Goal: Information Seeking & Learning: Learn about a topic

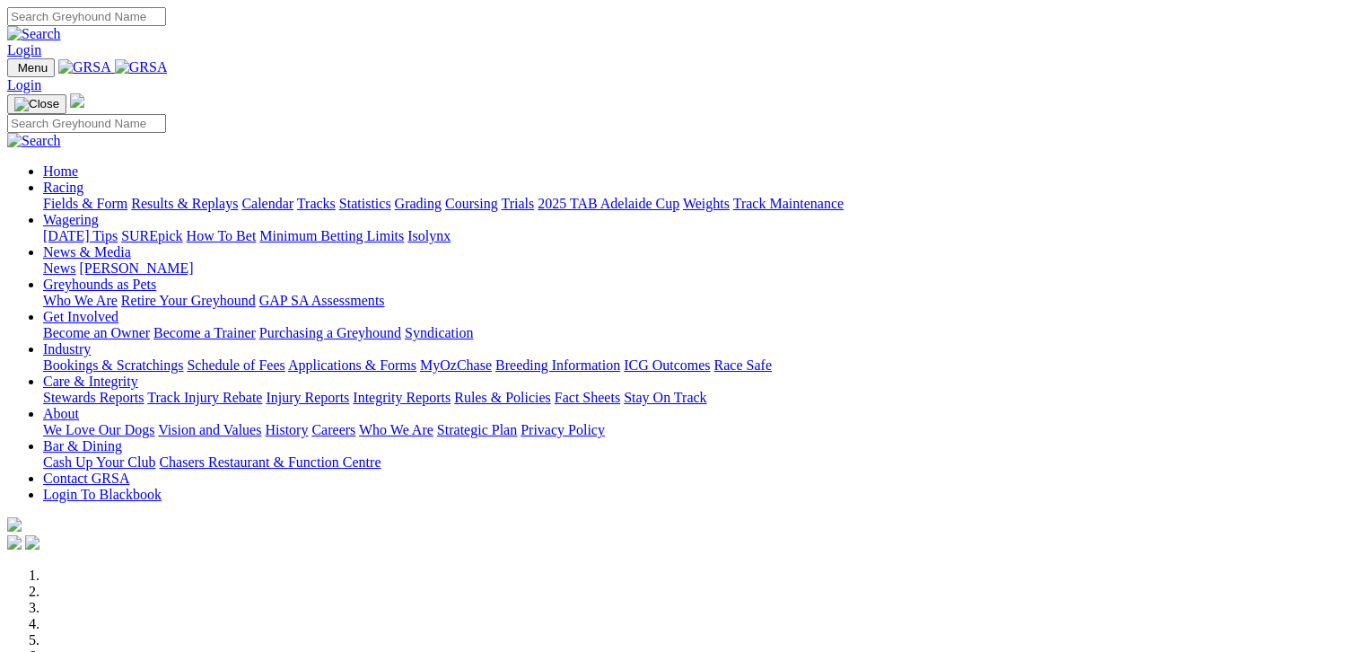
click at [59, 196] on link "Fields & Form" at bounding box center [85, 203] width 84 height 15
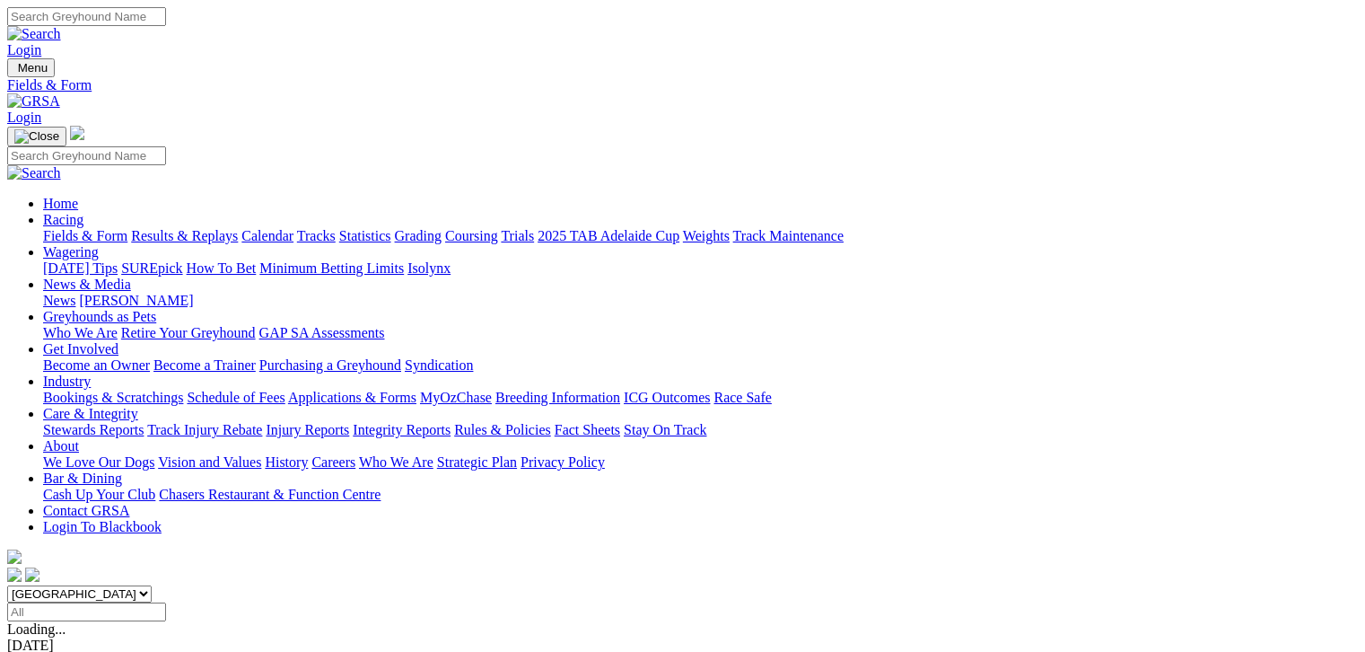
scroll to position [269, 0]
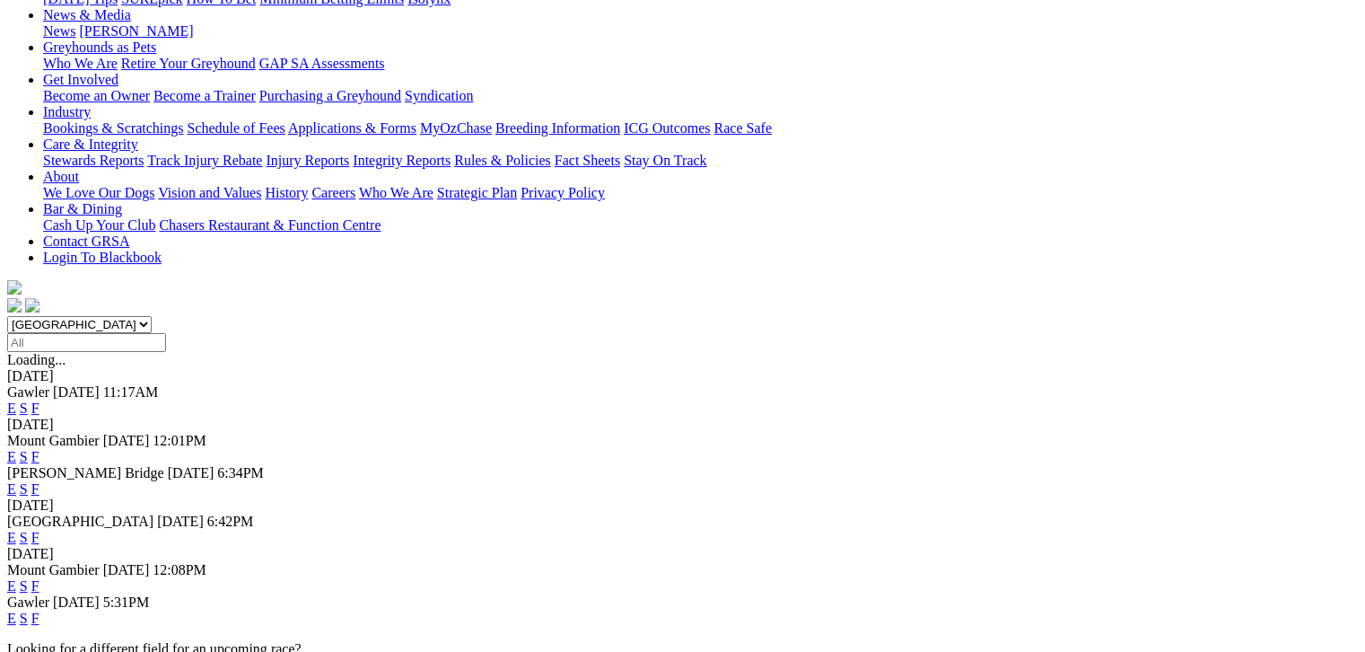
click at [39, 578] on link "F" at bounding box center [35, 585] width 8 height 15
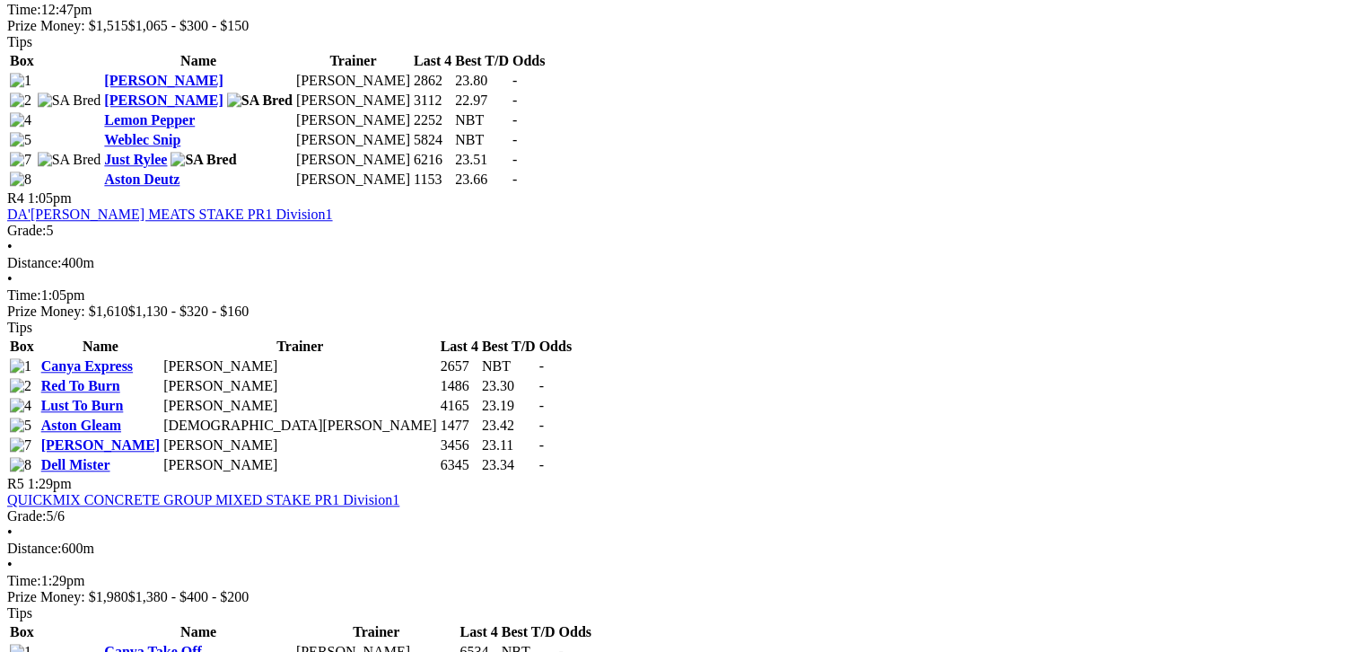
scroll to position [1661, 0]
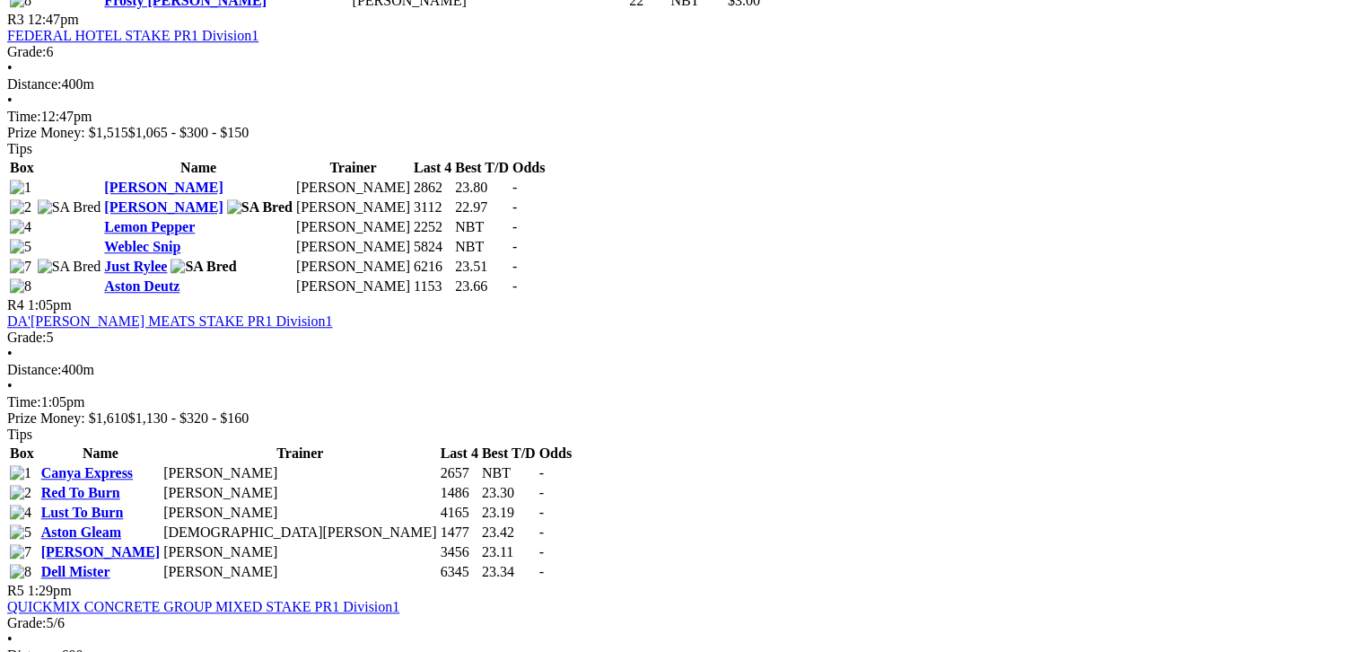
scroll to position [1616, 0]
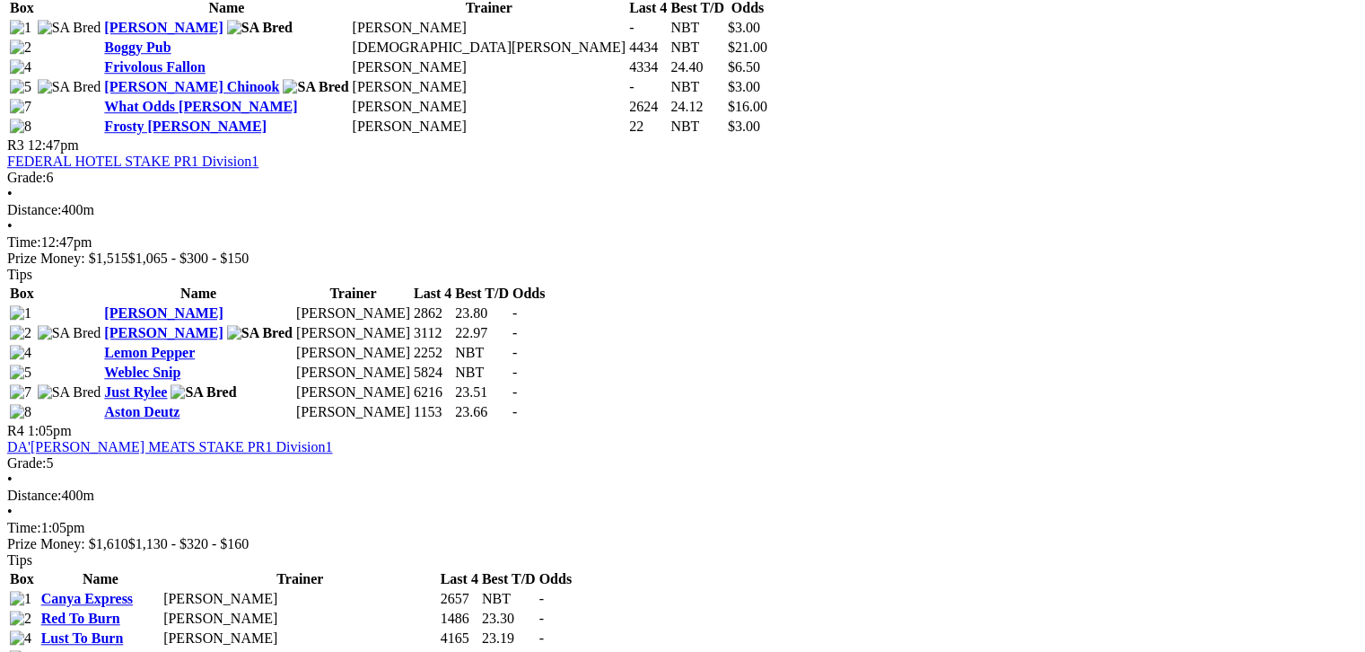
scroll to position [1504, 0]
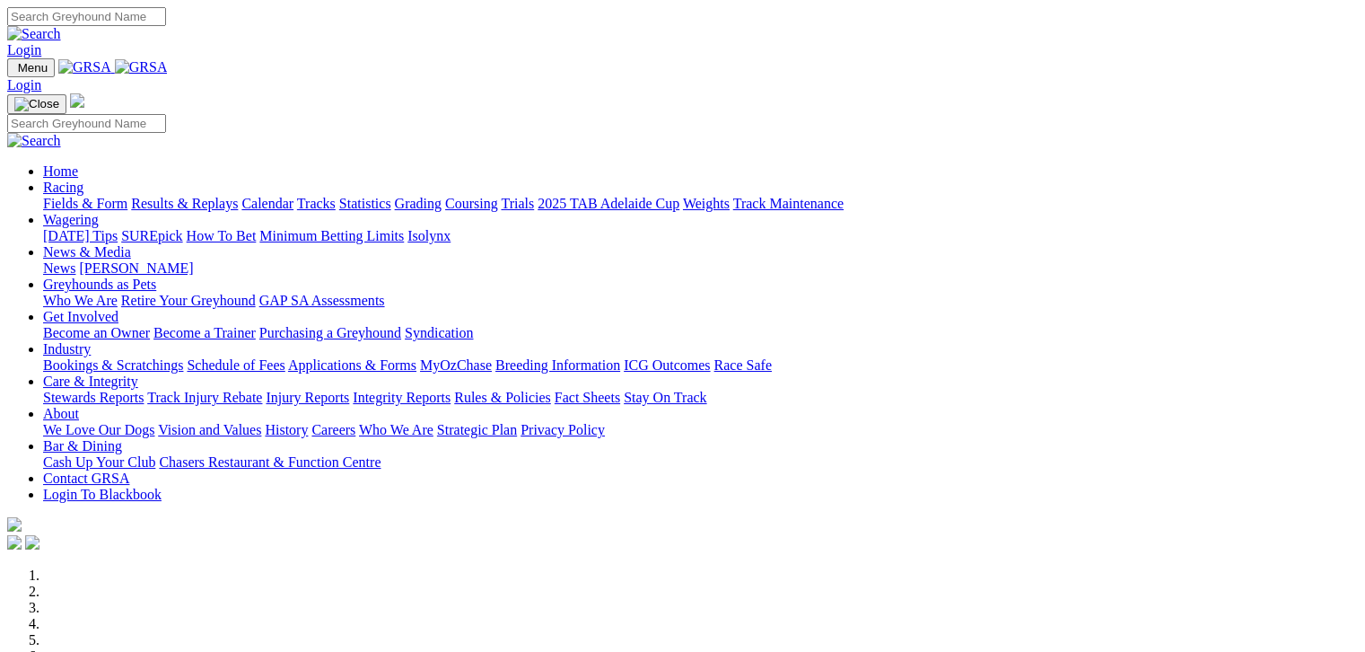
click at [43, 196] on link "Fields & Form" at bounding box center [85, 203] width 84 height 15
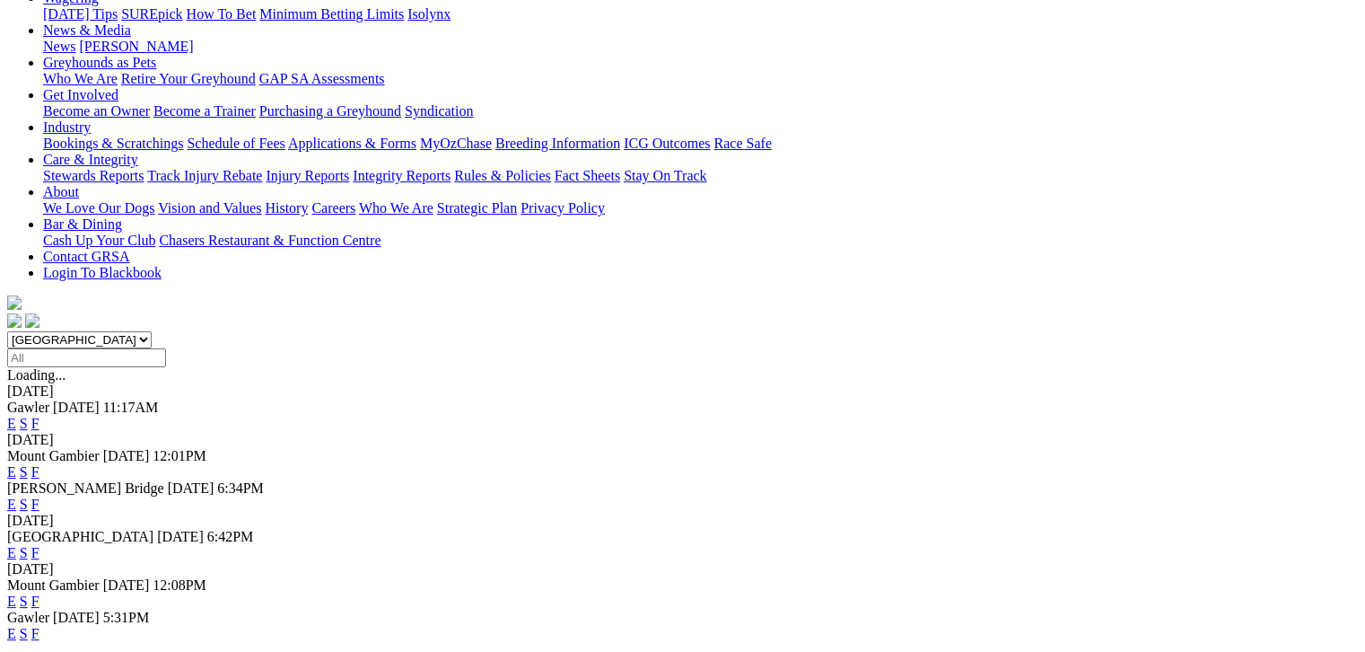
scroll to position [269, 0]
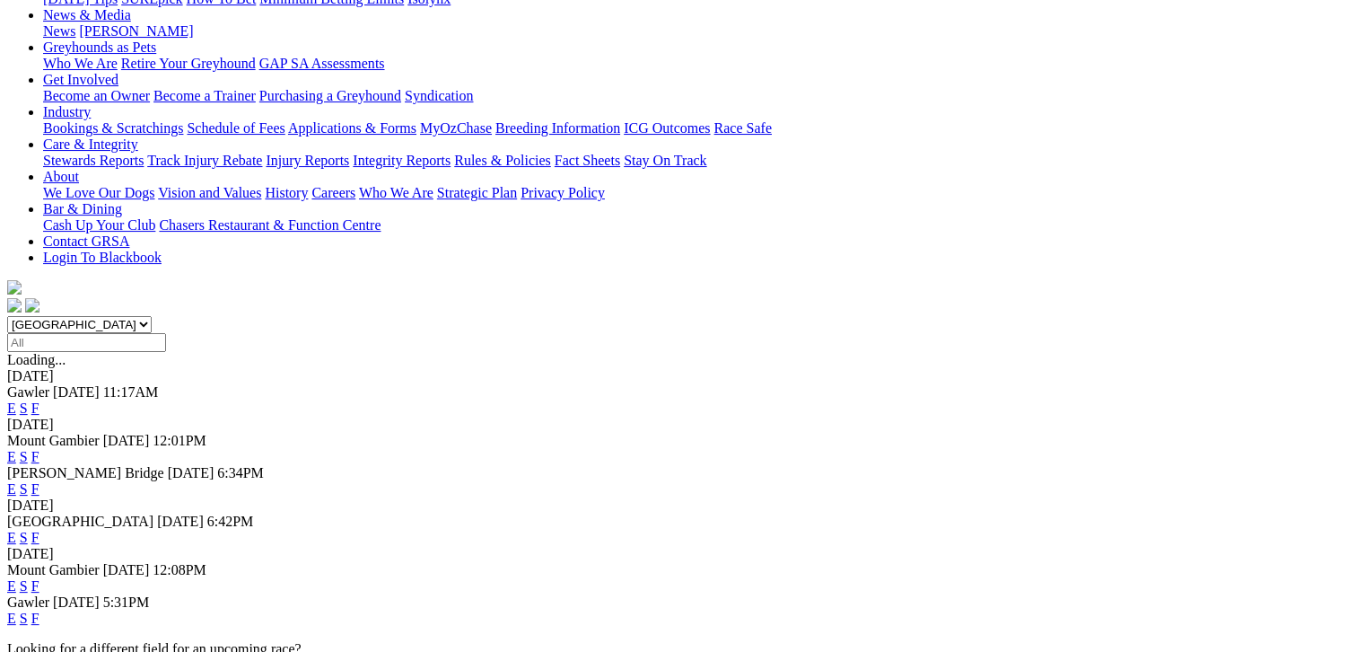
click at [39, 578] on link "F" at bounding box center [35, 585] width 8 height 15
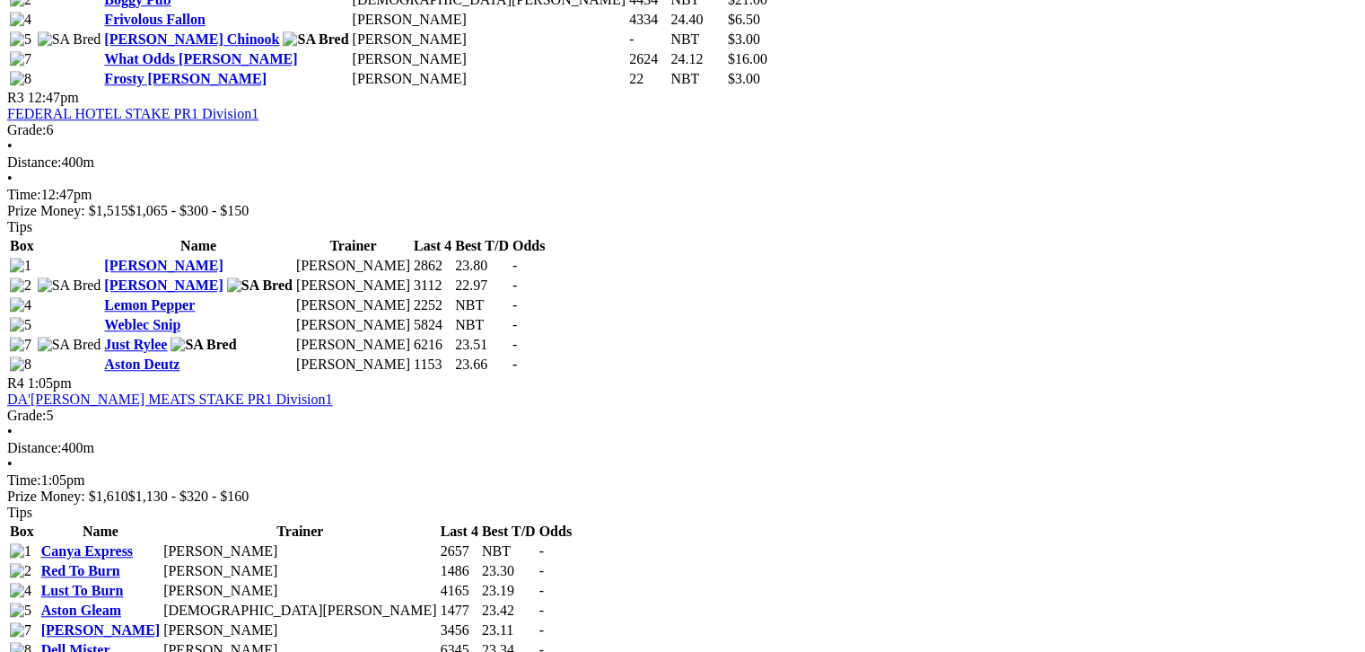
scroll to position [1481, 0]
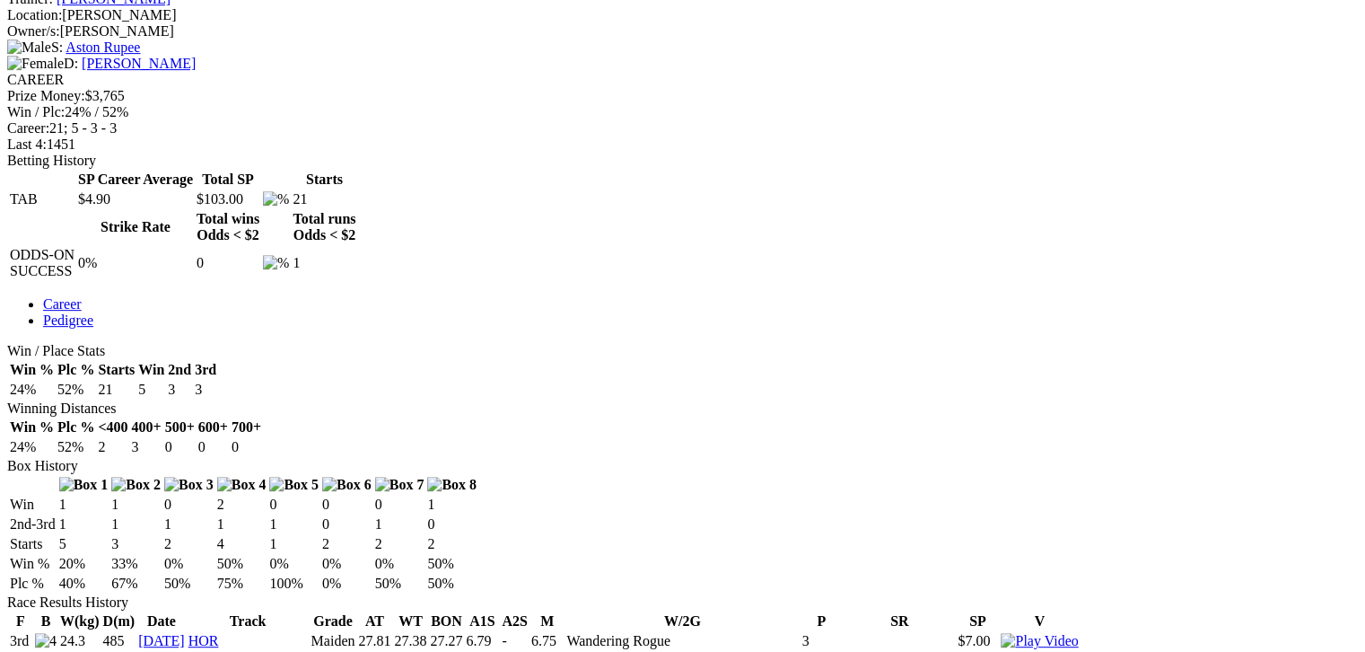
scroll to position [560, 0]
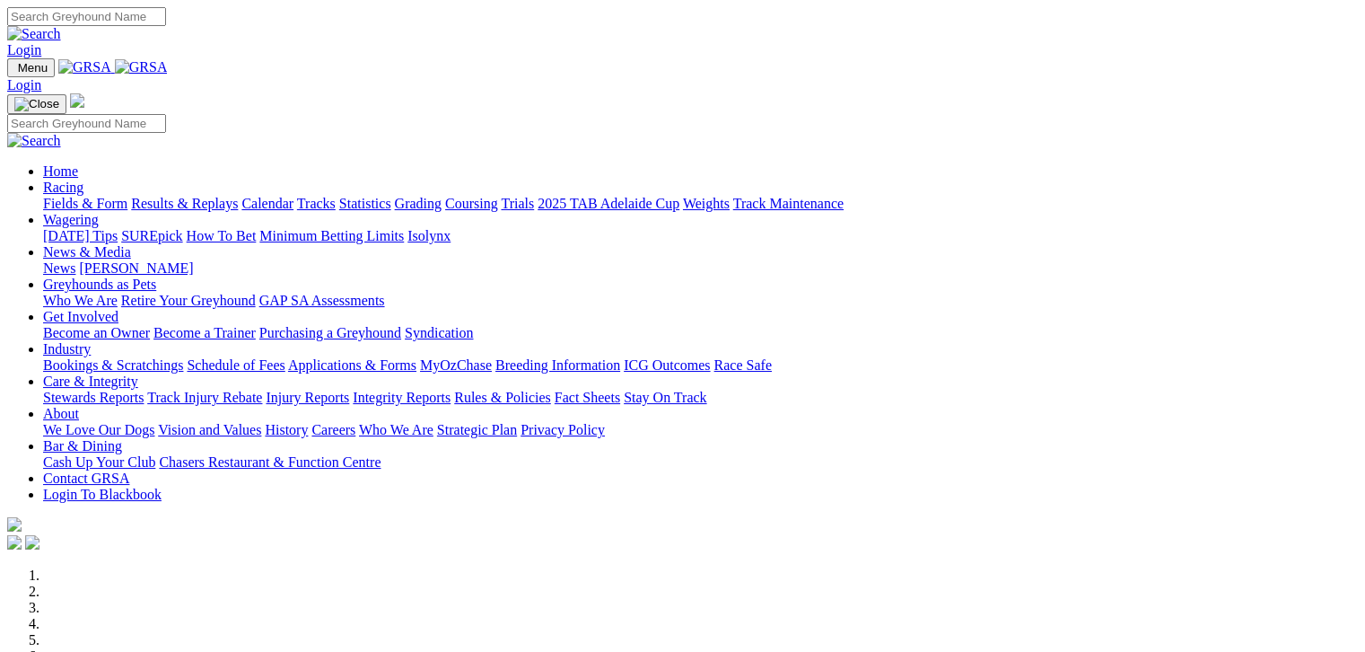
click at [54, 196] on link "Fields & Form" at bounding box center [85, 203] width 84 height 15
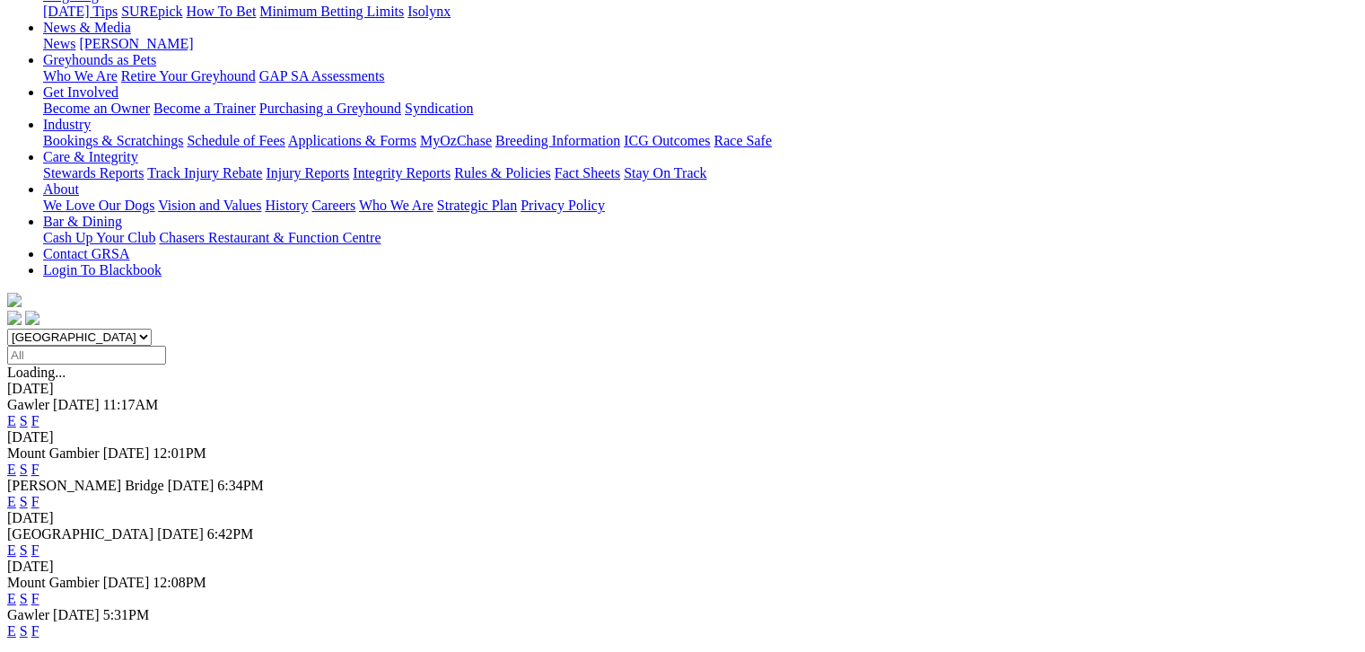
scroll to position [337, 0]
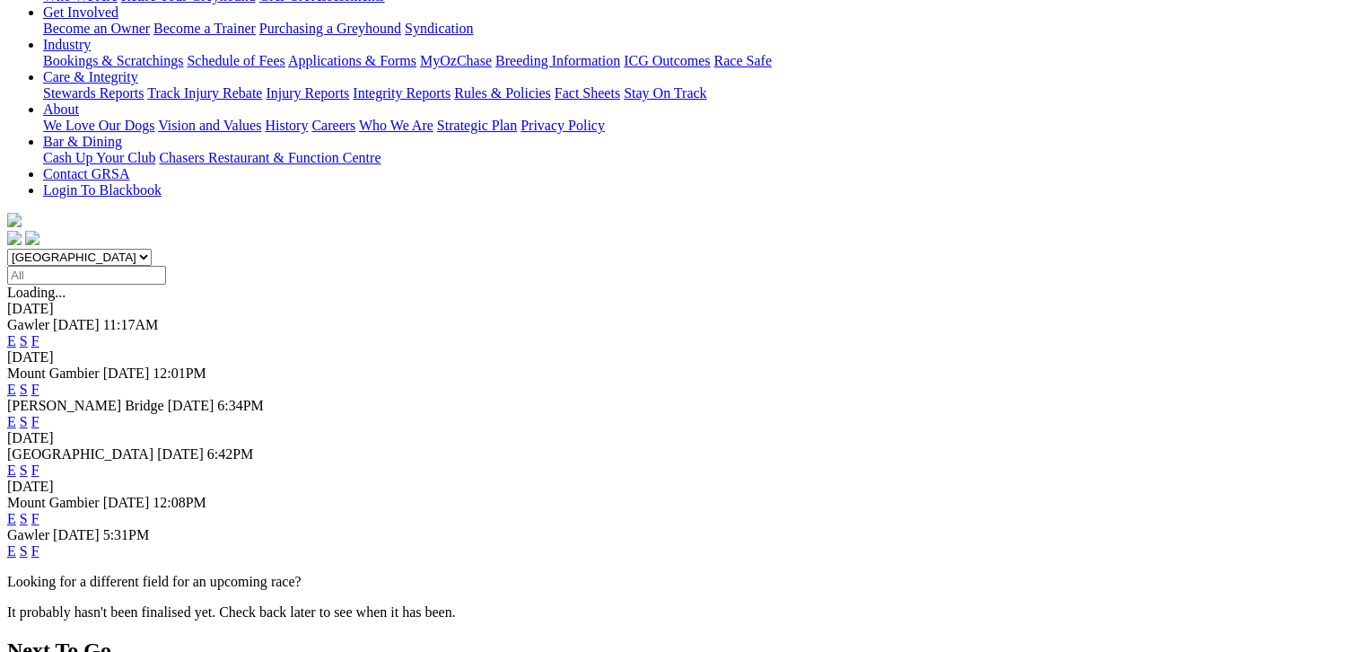
click at [39, 511] on link "F" at bounding box center [35, 518] width 8 height 15
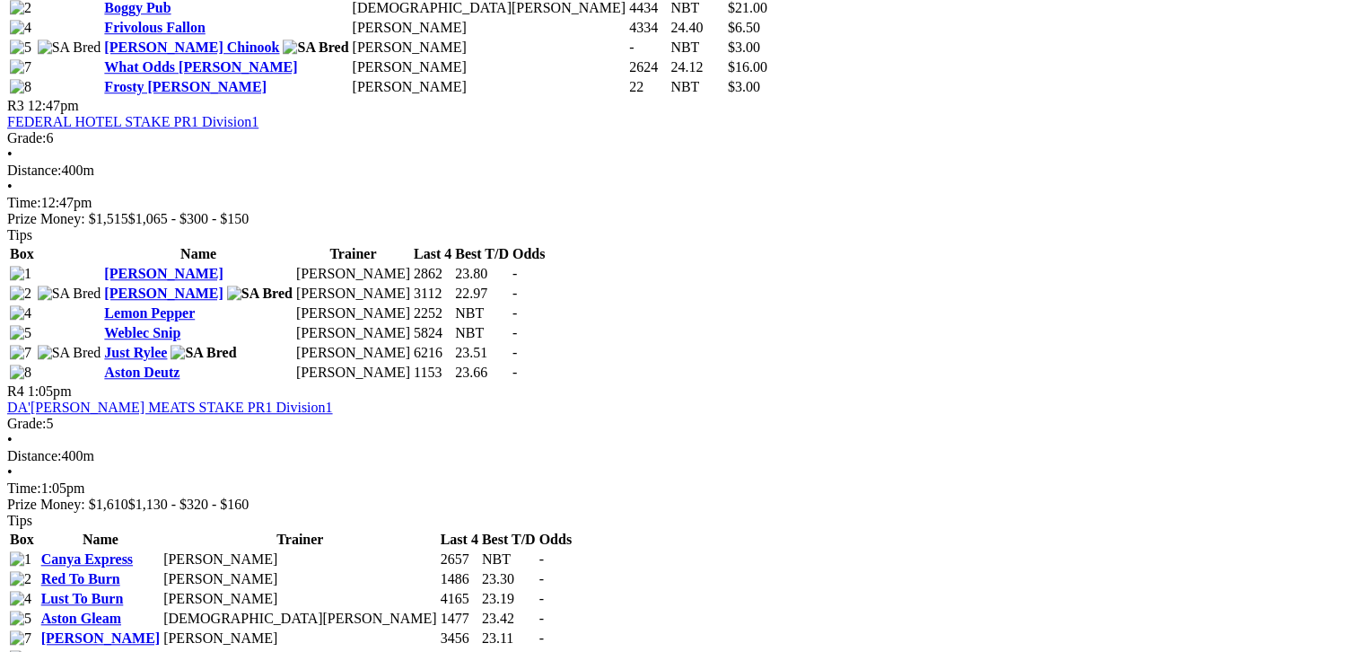
scroll to position [1637, 0]
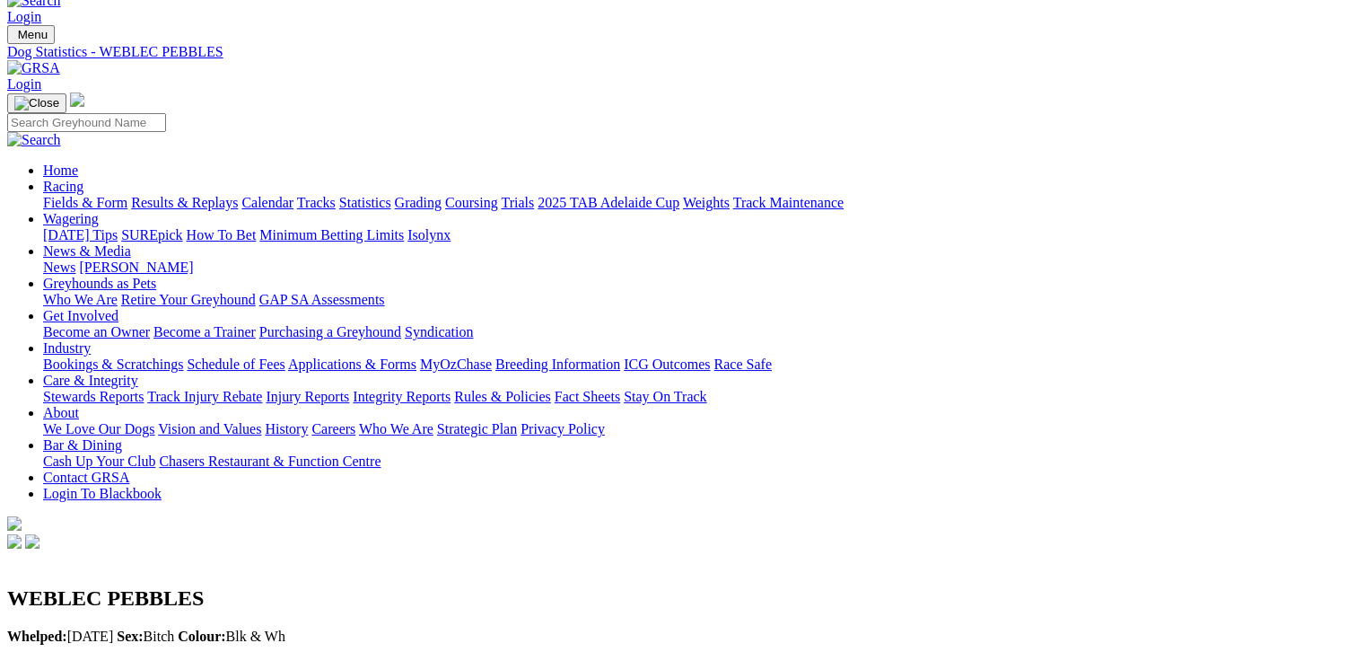
scroll to position [45, 0]
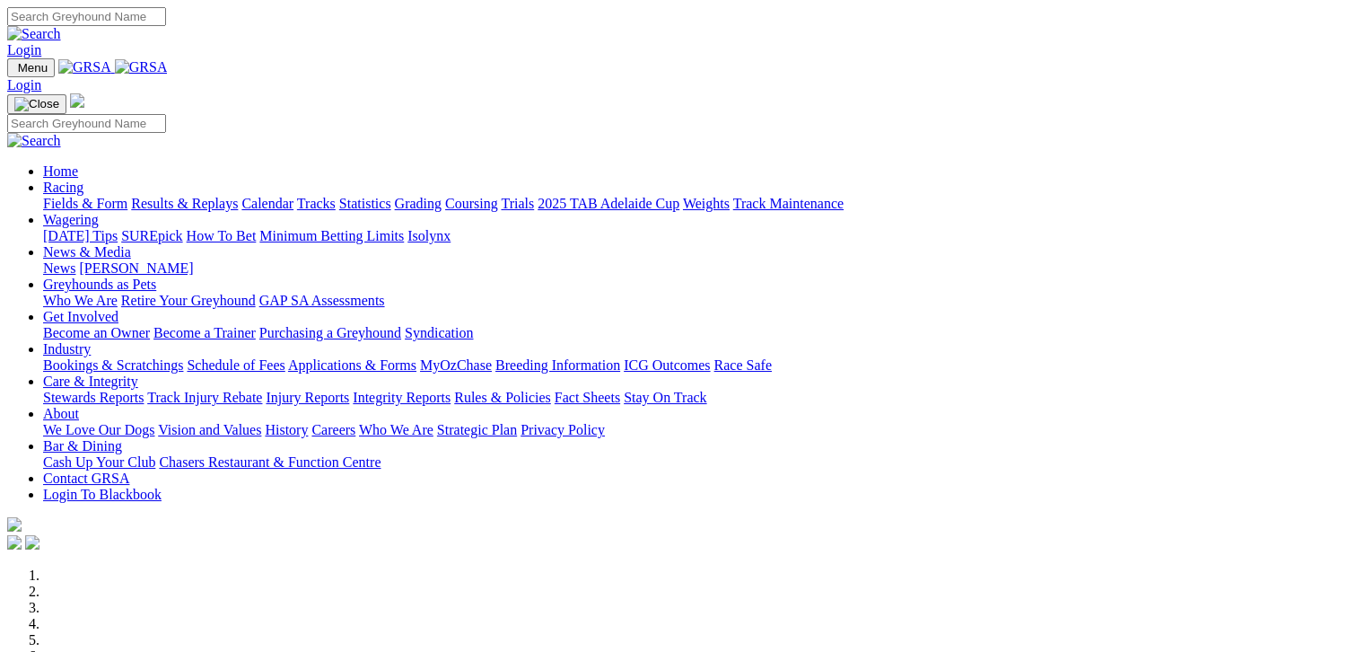
click at [79, 196] on link "Fields & Form" at bounding box center [85, 203] width 84 height 15
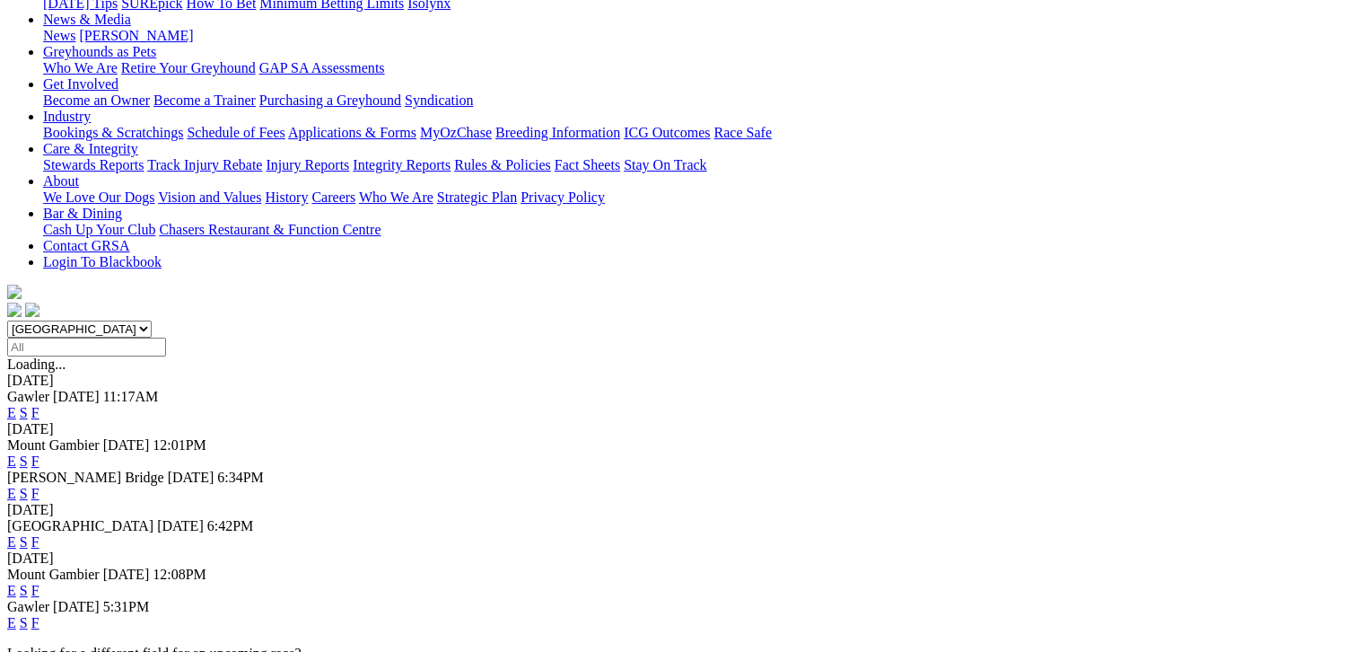
scroll to position [269, 0]
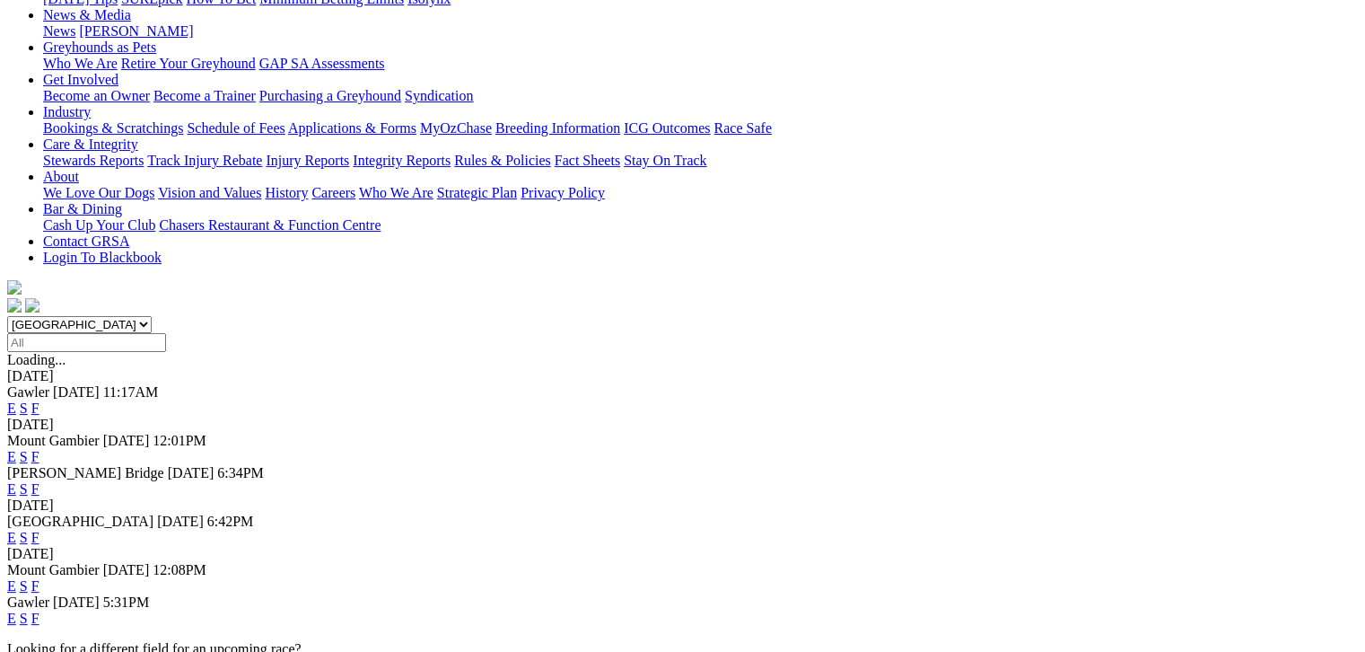
click at [39, 578] on link "F" at bounding box center [35, 585] width 8 height 15
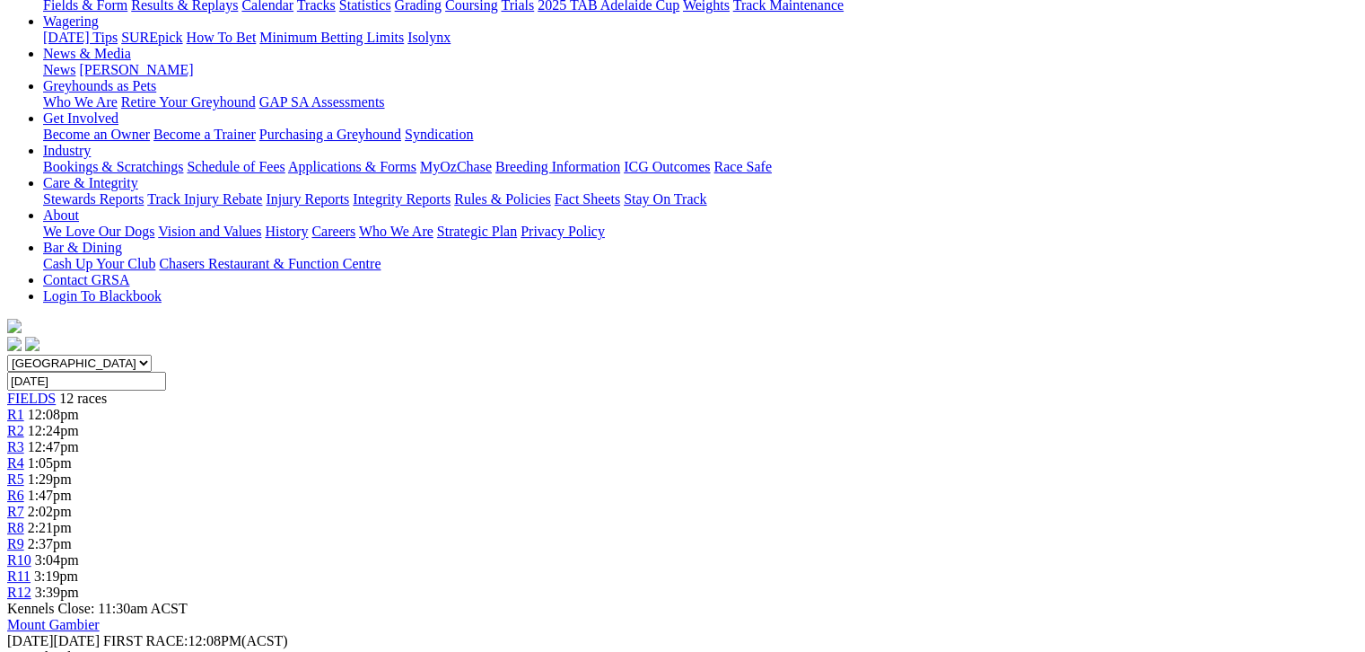
scroll to position [201, 0]
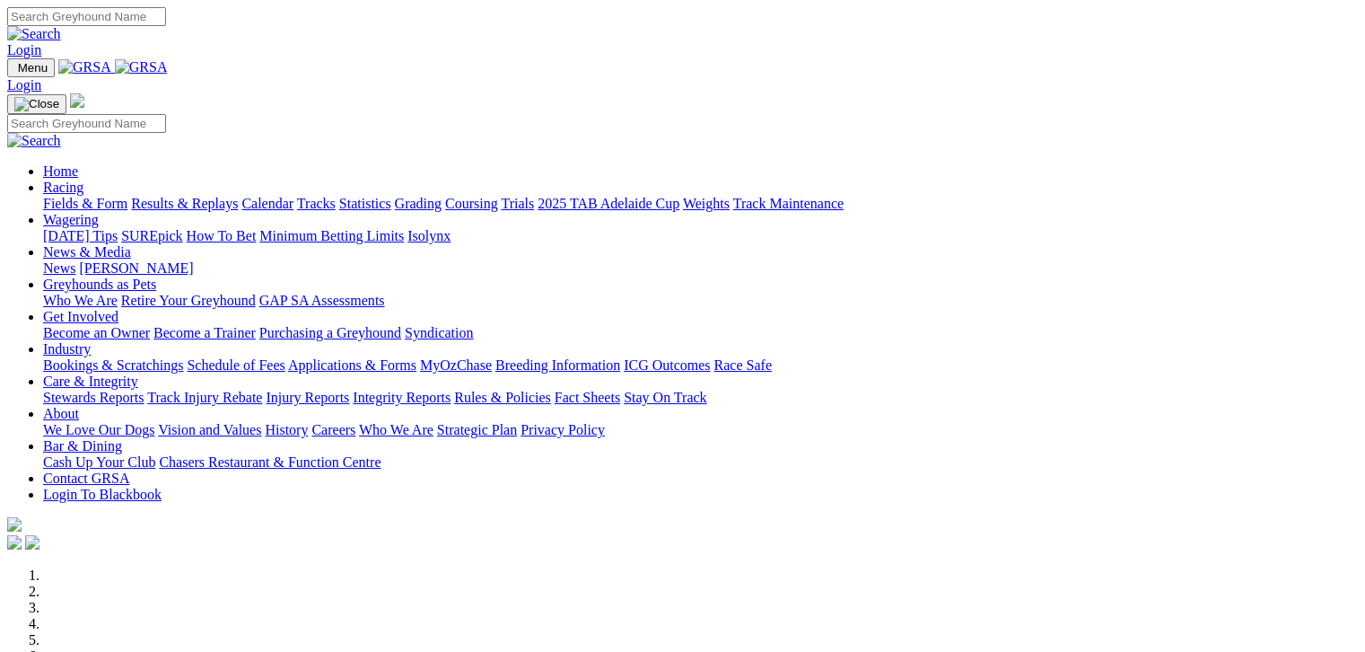
click at [83, 196] on link "Fields & Form" at bounding box center [85, 203] width 84 height 15
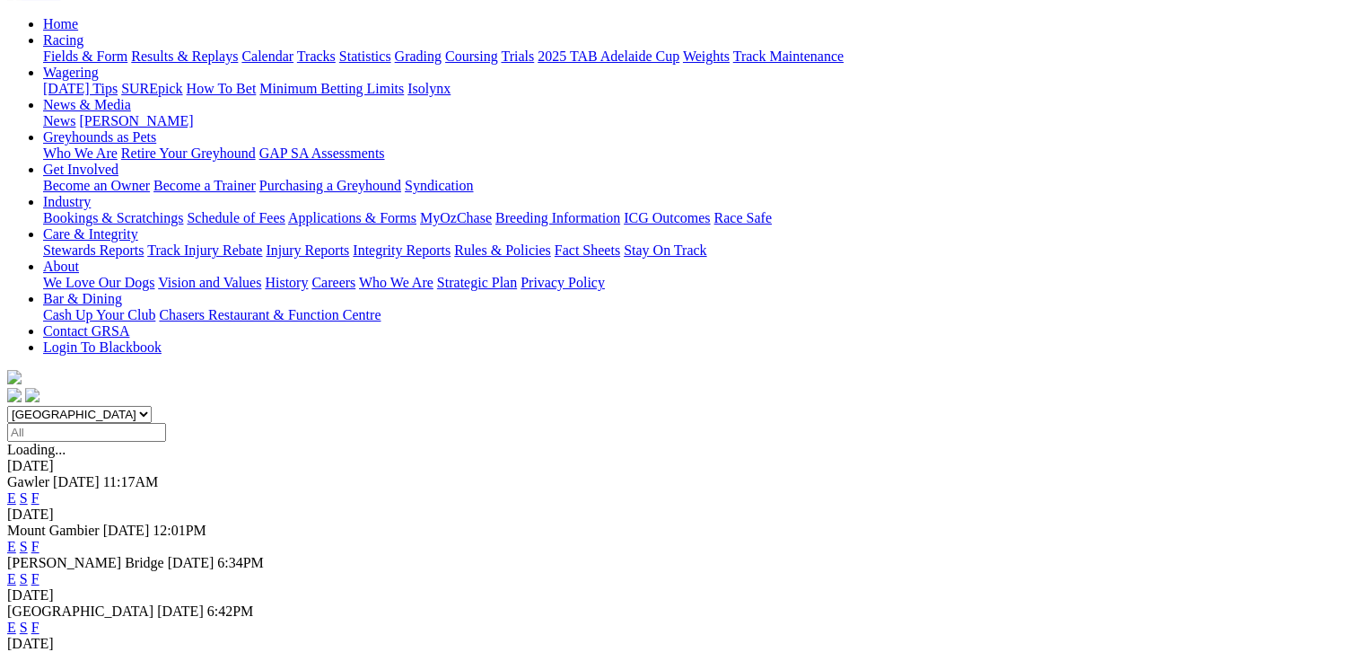
scroll to position [201, 0]
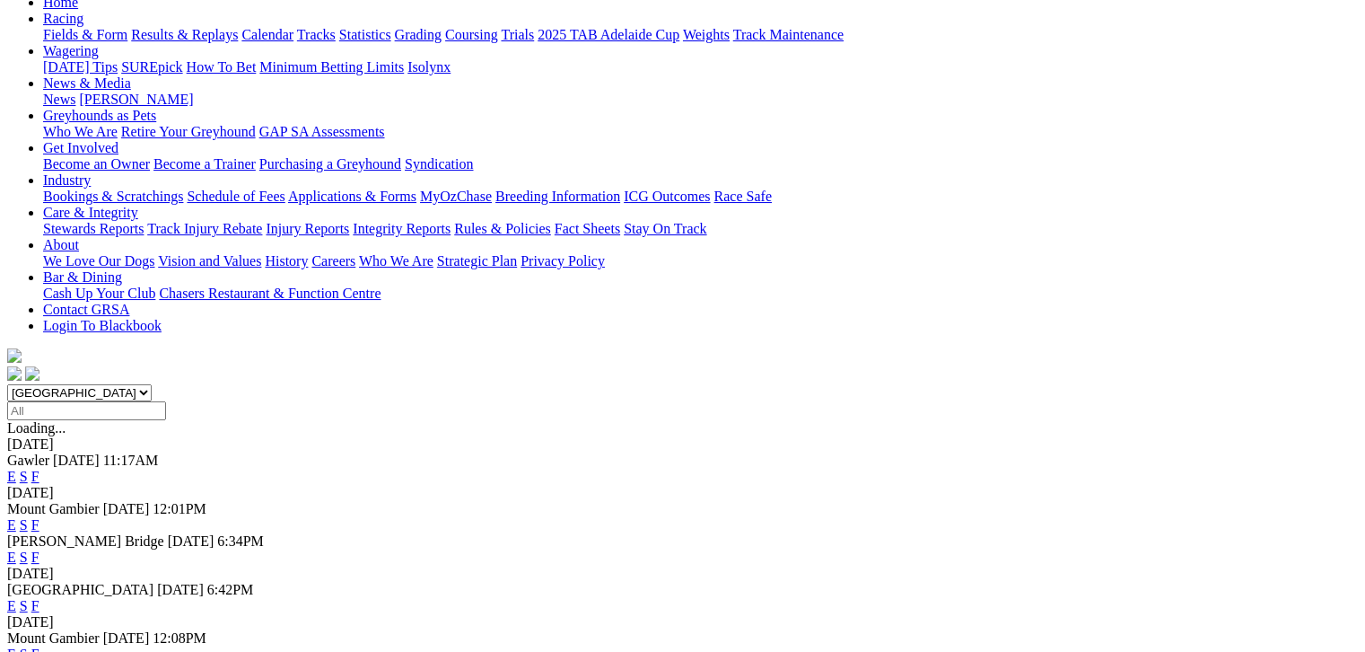
click at [39, 646] on link "F" at bounding box center [35, 653] width 8 height 15
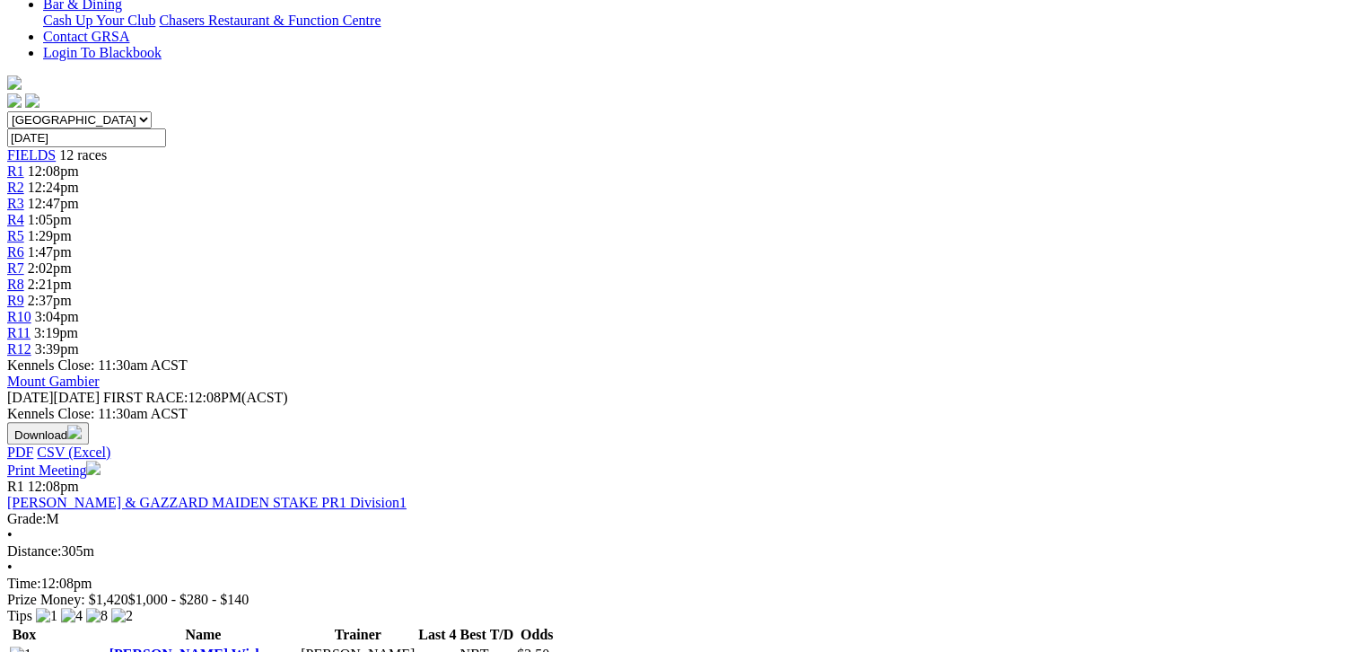
scroll to position [291, 0]
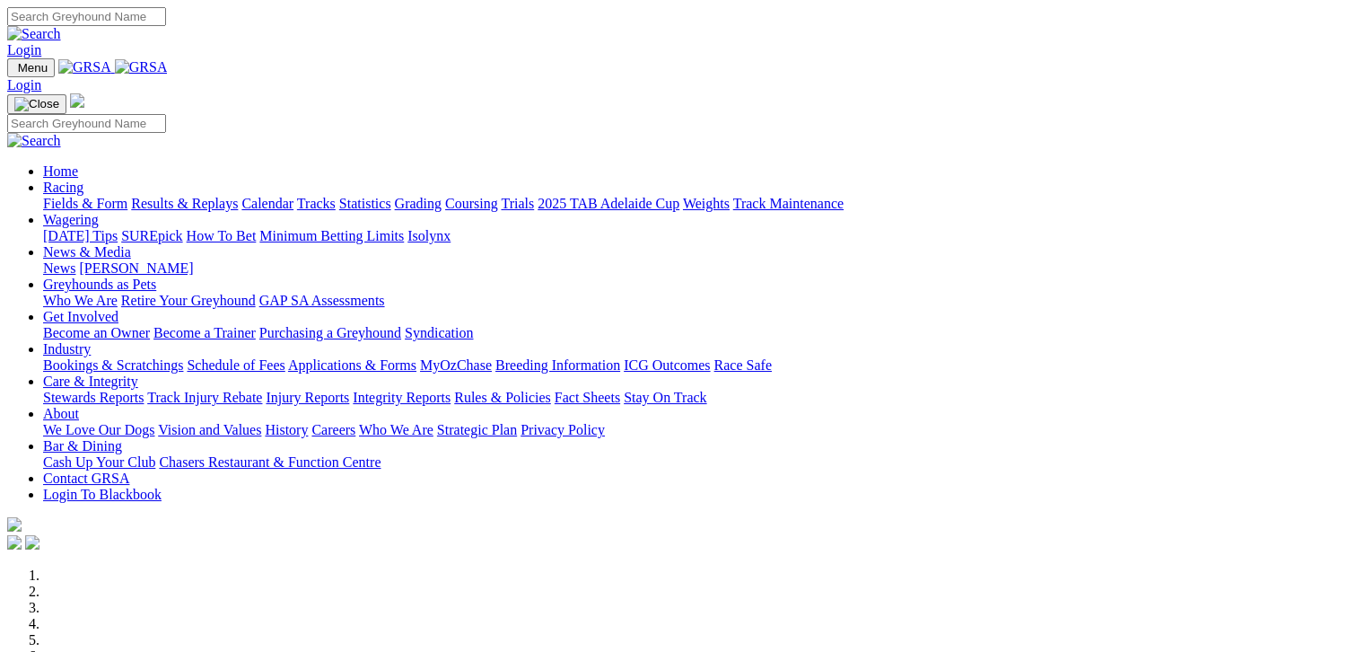
click at [57, 196] on link "Fields & Form" at bounding box center [85, 203] width 84 height 15
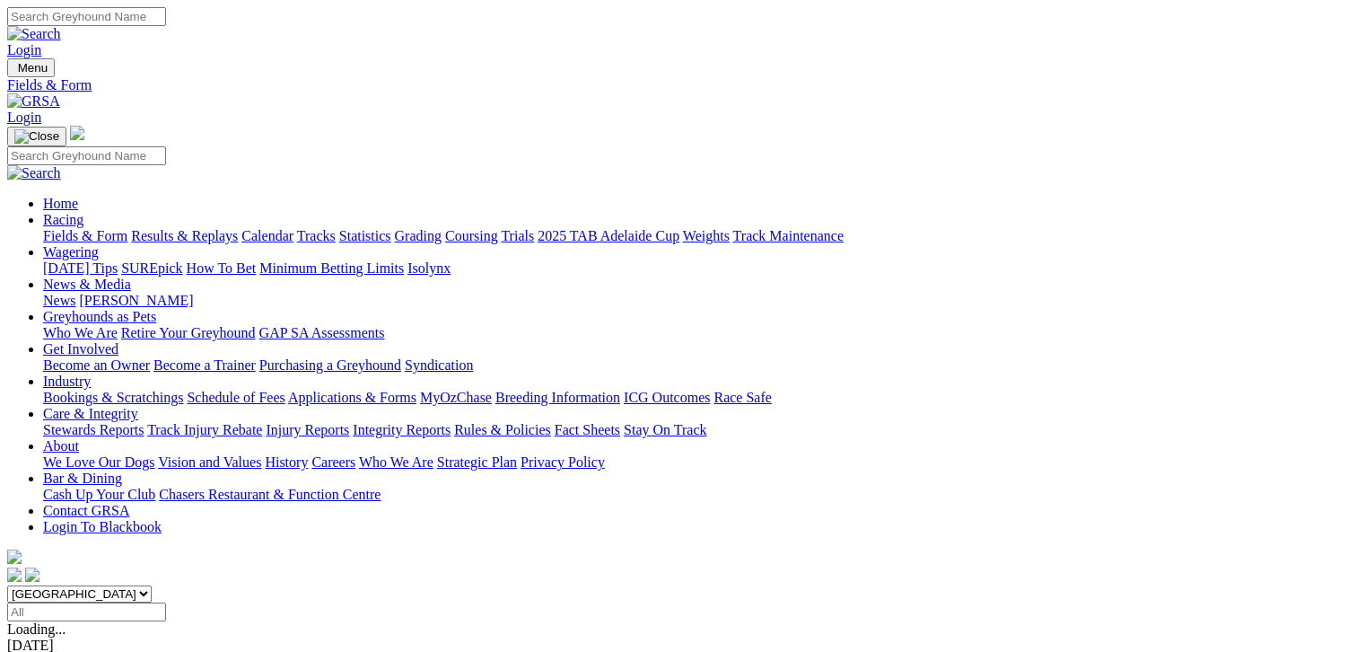
scroll to position [359, 0]
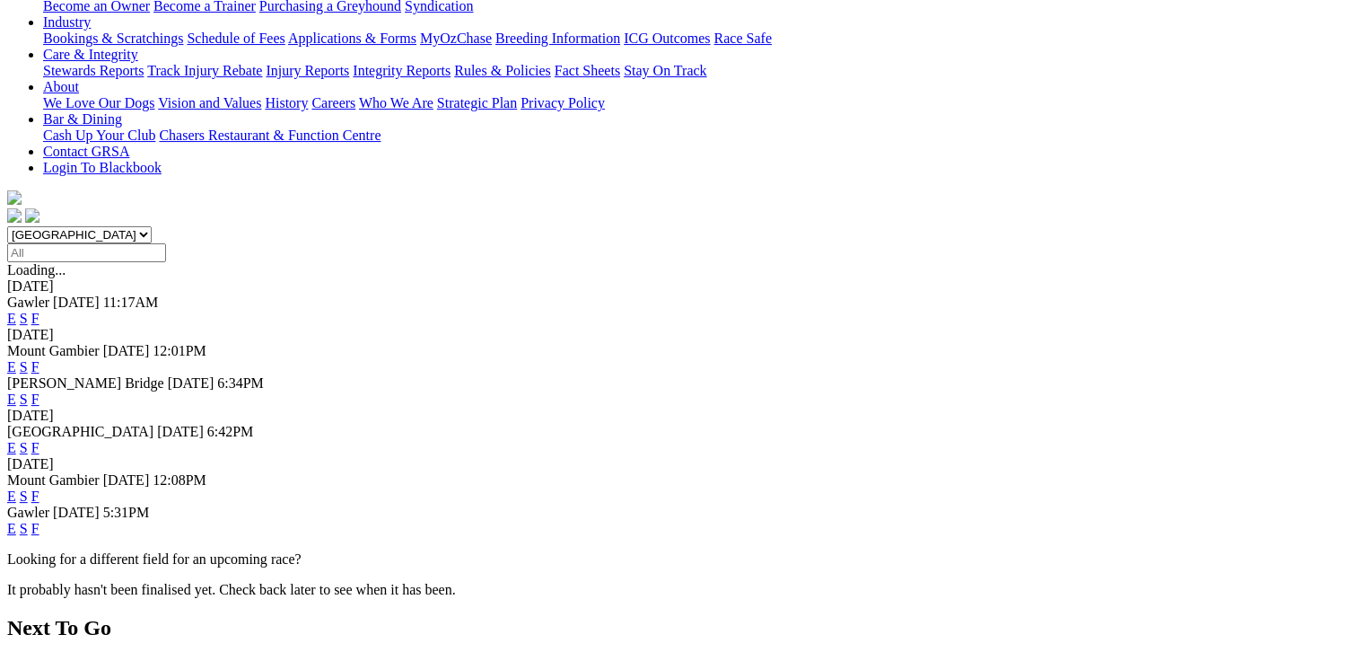
click at [39, 488] on link "F" at bounding box center [35, 495] width 8 height 15
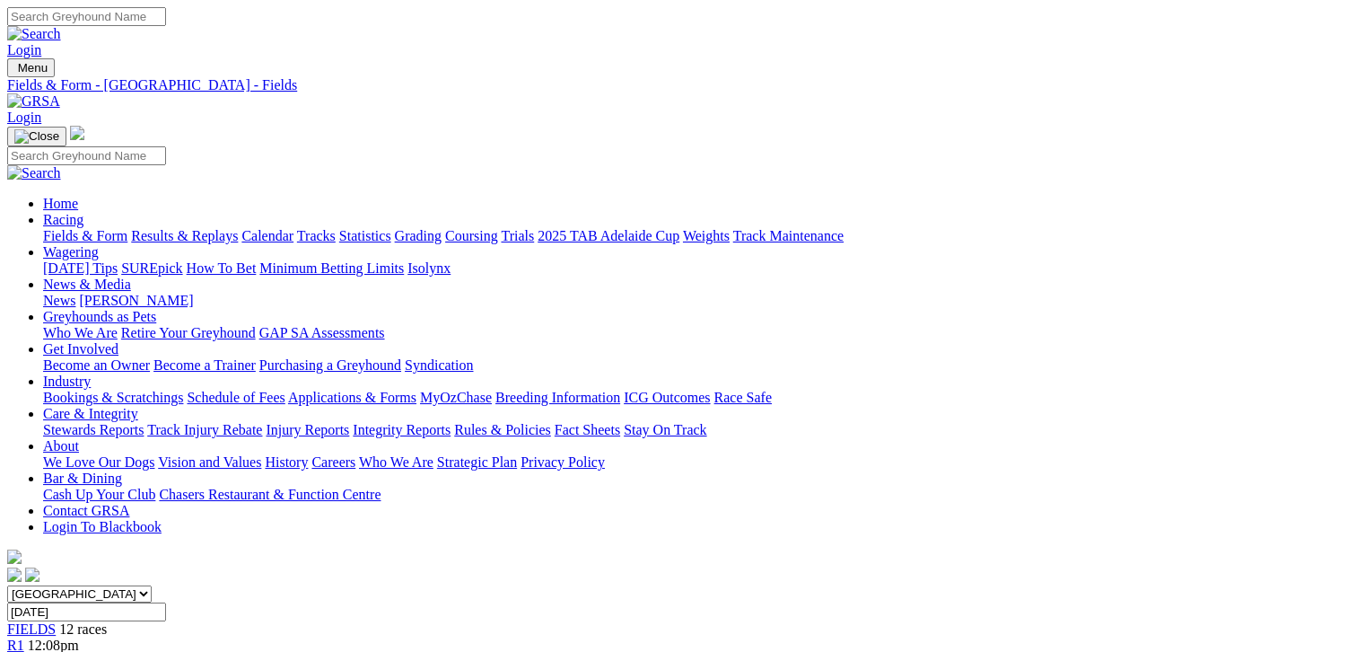
click at [68, 228] on link "Fields & Form" at bounding box center [85, 235] width 84 height 15
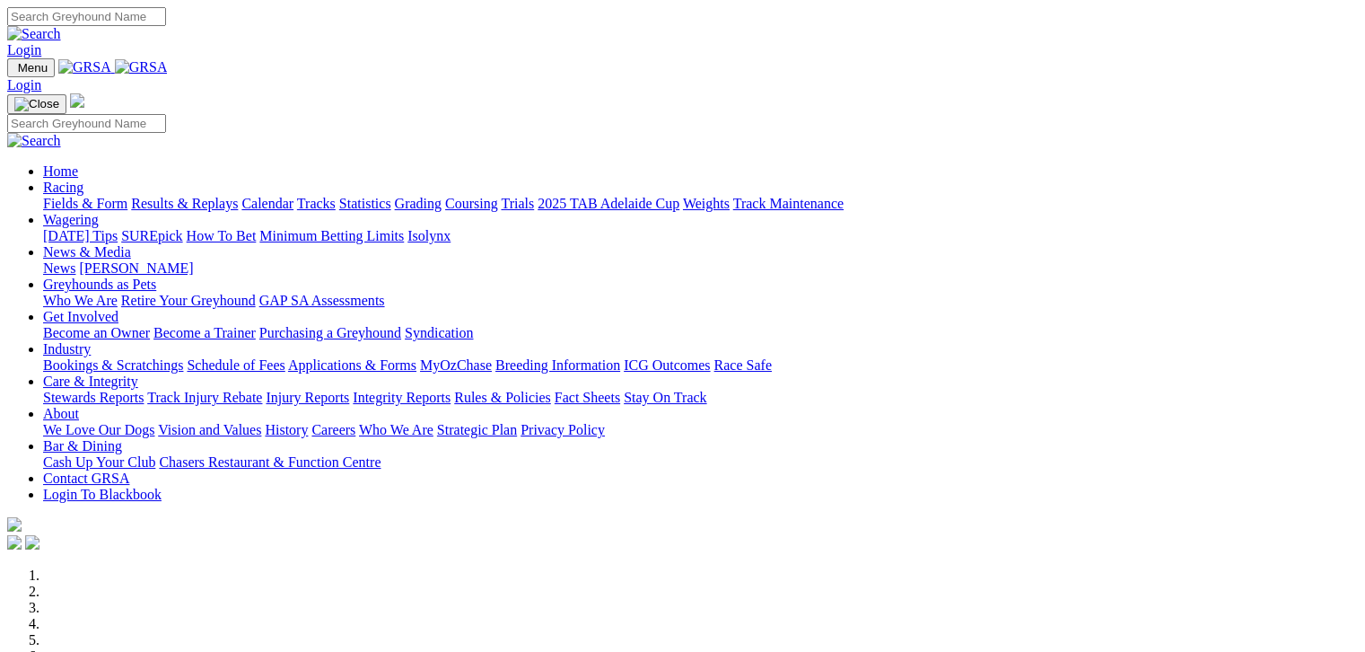
click at [43, 196] on link "Fields & Form" at bounding box center [85, 203] width 84 height 15
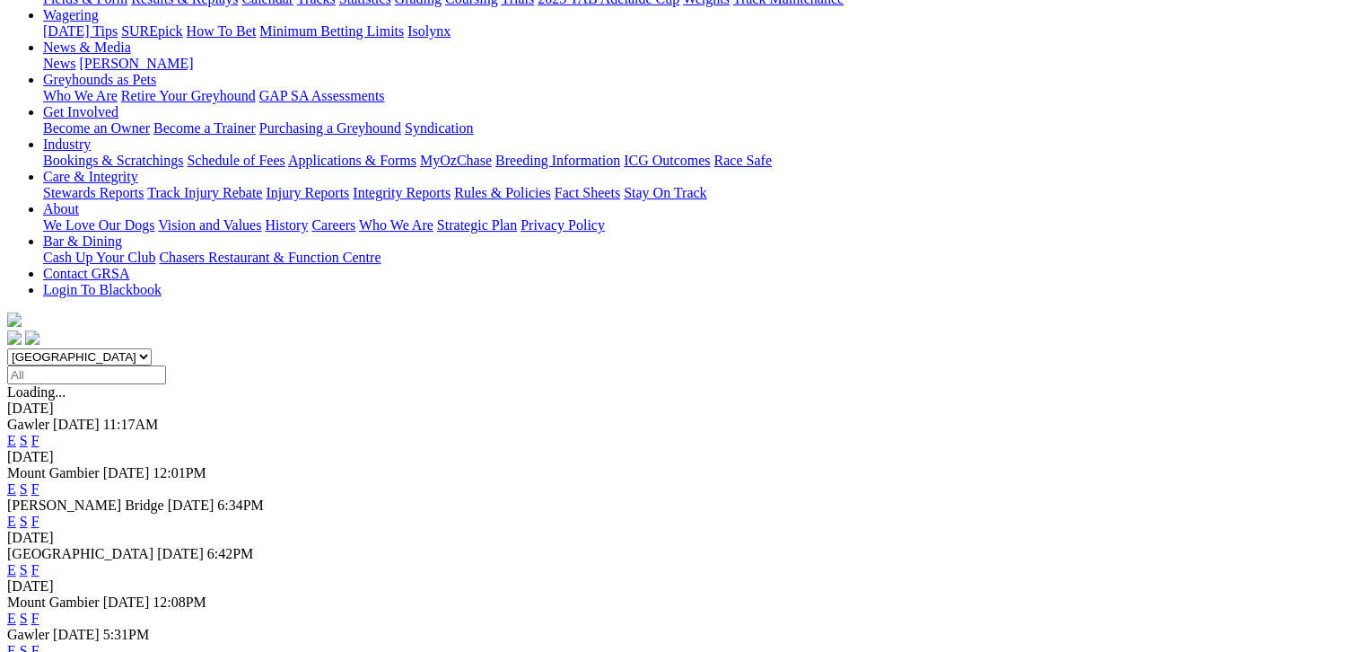
scroll to position [269, 0]
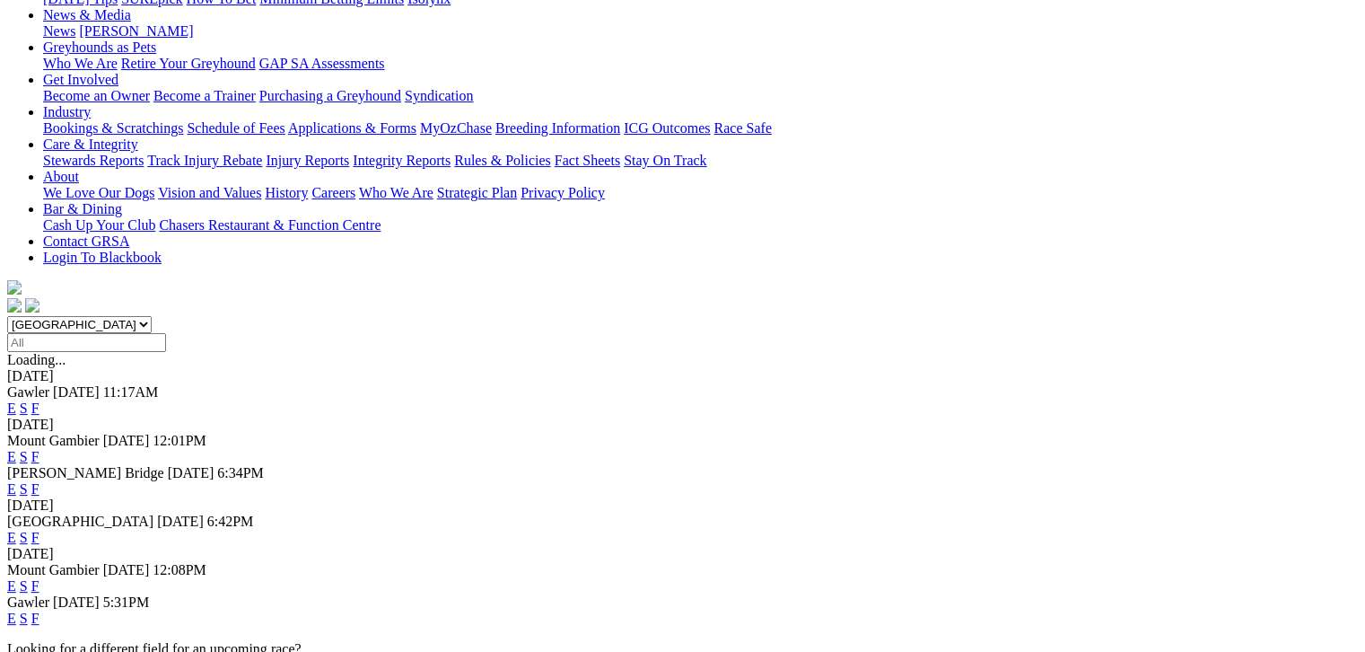
click at [39, 578] on link "F" at bounding box center [35, 585] width 8 height 15
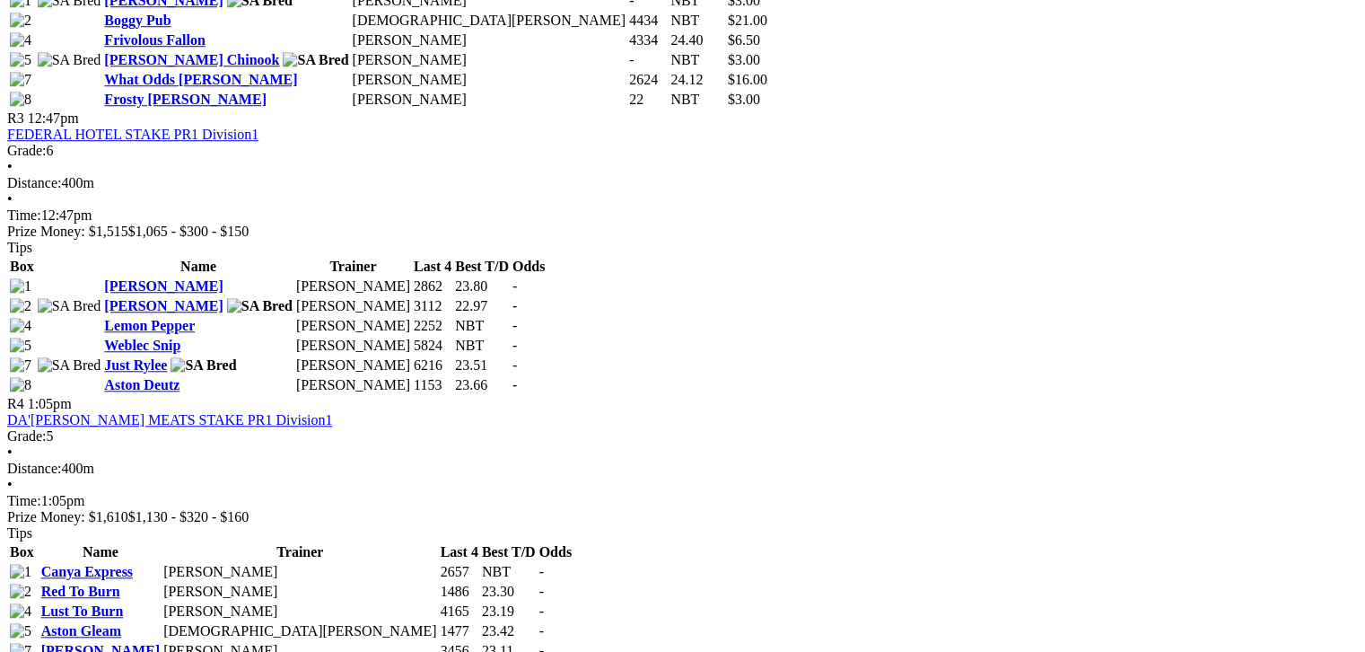
scroll to position [1436, 0]
